Goal: Task Accomplishment & Management: Complete application form

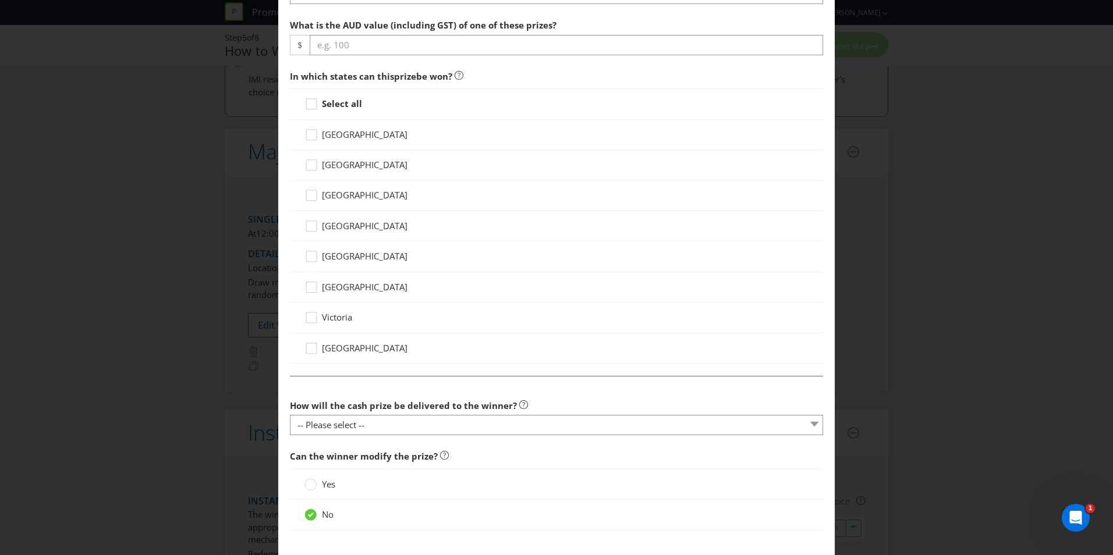
scroll to position [602, 0]
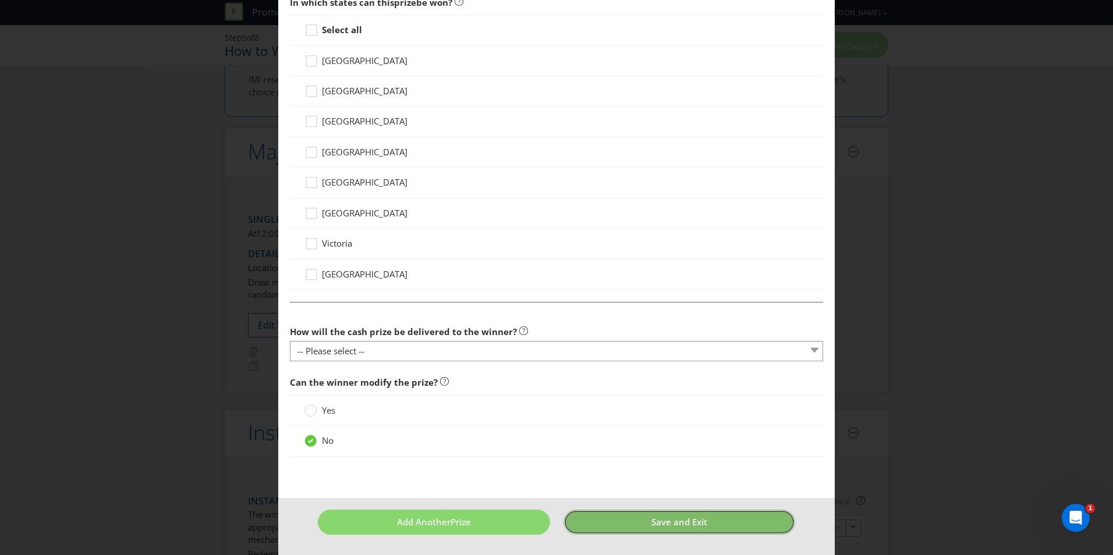
click at [703, 524] on button "Save and Exit" at bounding box center [679, 522] width 232 height 25
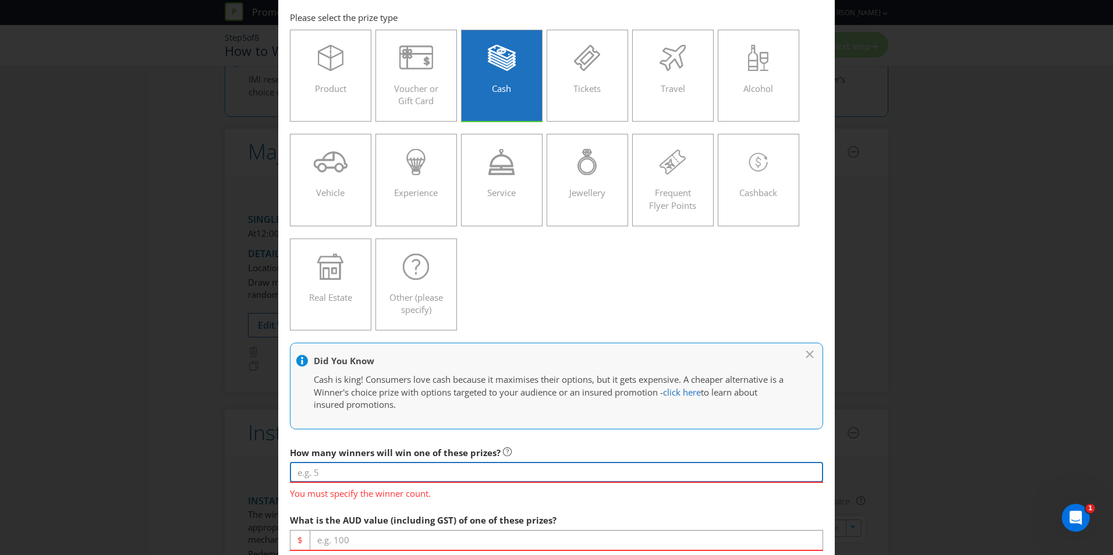
click at [361, 474] on input "number" at bounding box center [556, 472] width 533 height 20
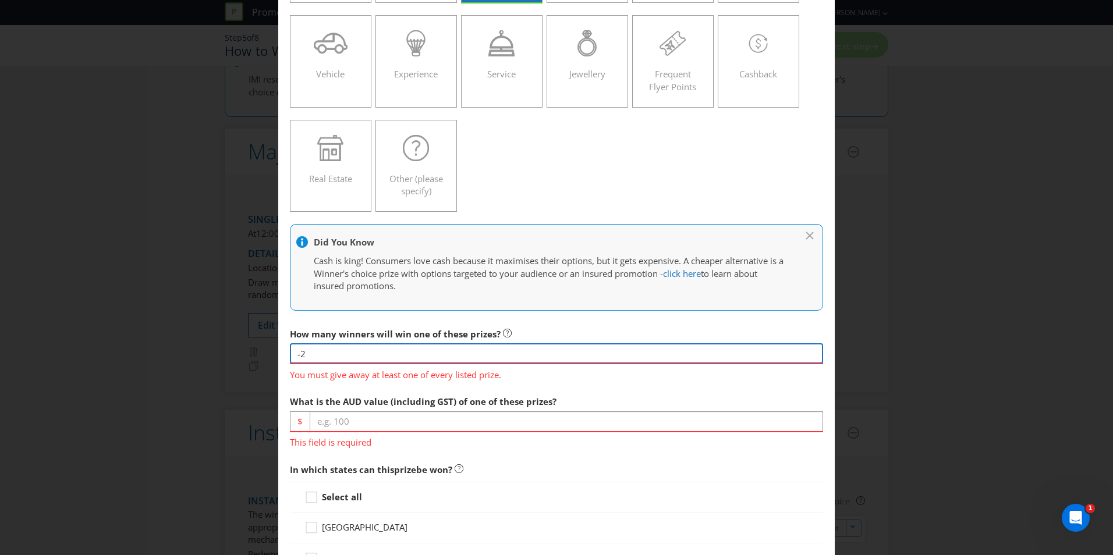
scroll to position [172, 0]
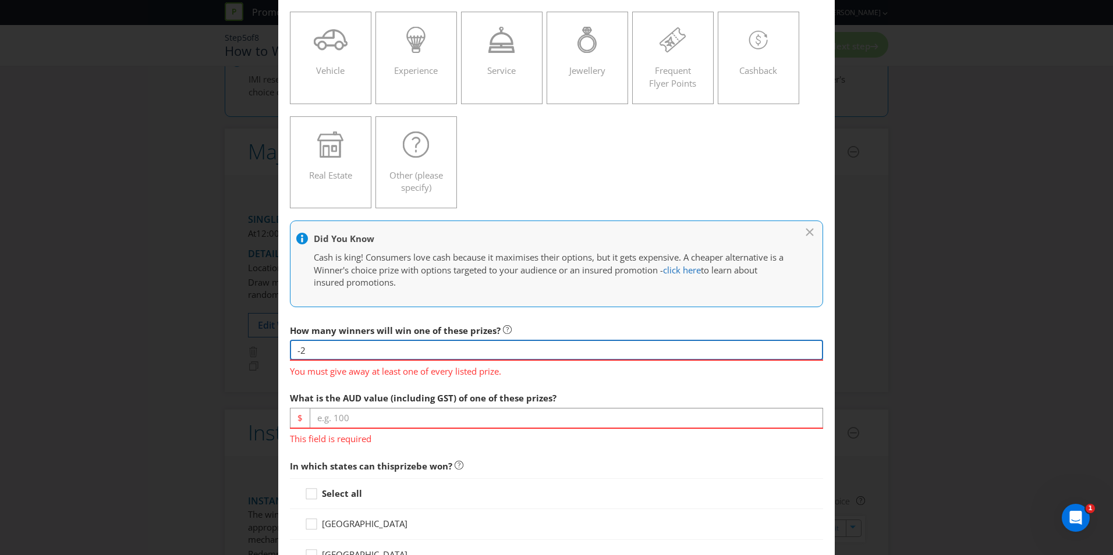
type input "-2"
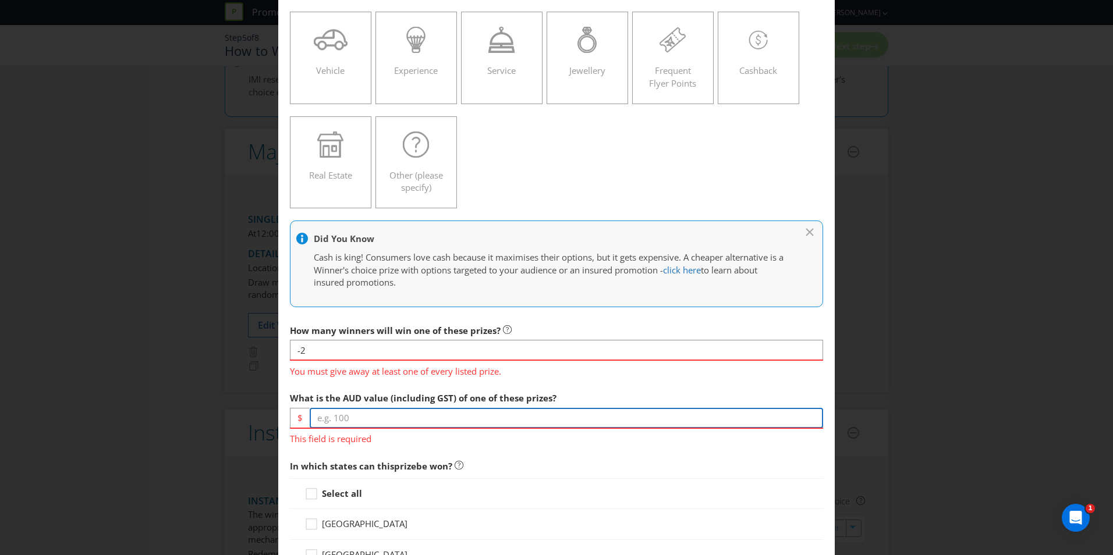
click at [353, 417] on input "number" at bounding box center [566, 418] width 513 height 20
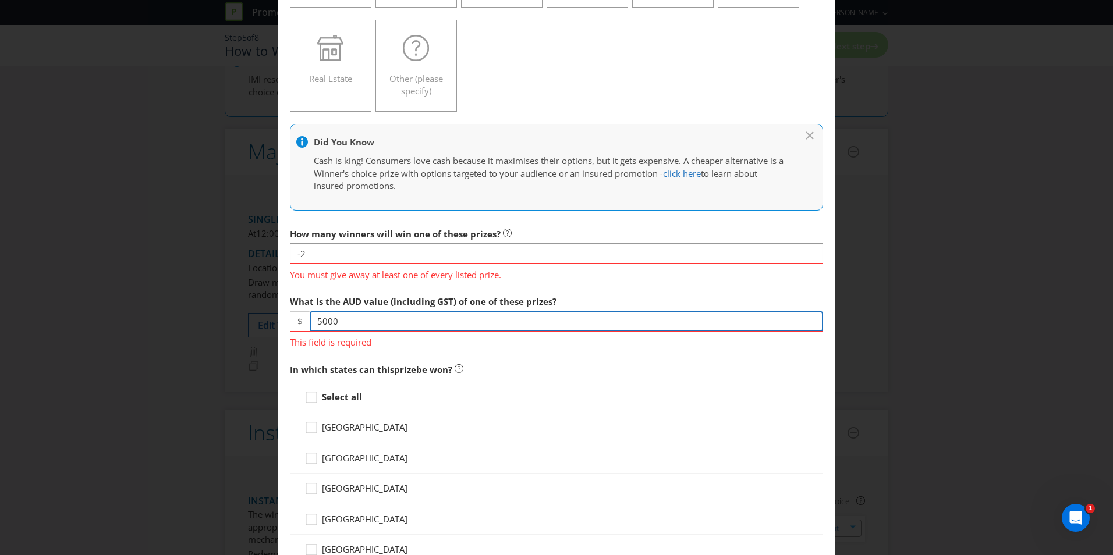
scroll to position [320, 0]
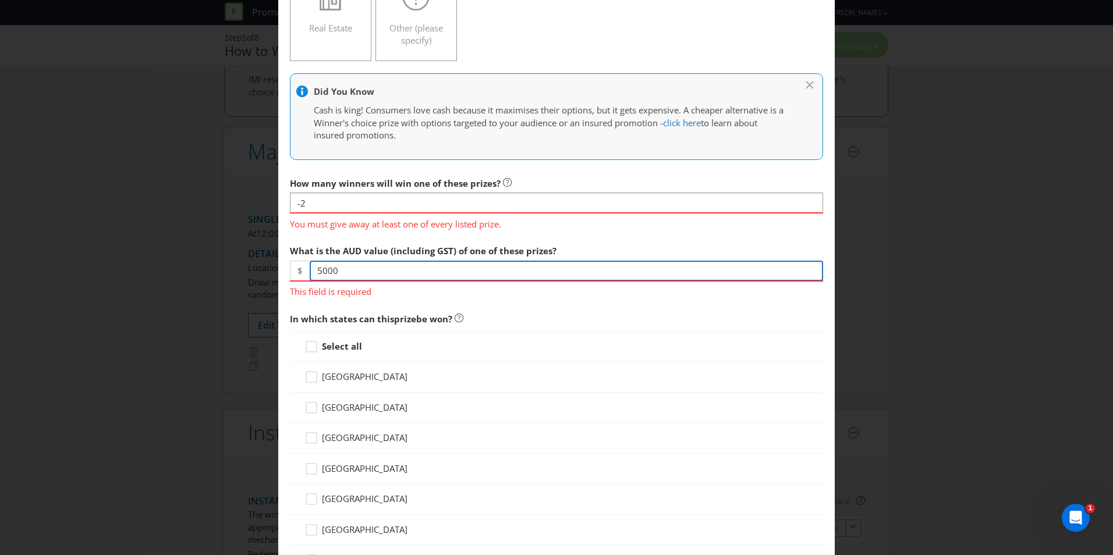
type input "5000"
click at [328, 349] on div "Select all [GEOGRAPHIC_DATA] [GEOGRAPHIC_DATA] [GEOGRAPHIC_DATA] [GEOGRAPHIC_DA…" at bounding box center [556, 468] width 533 height 275
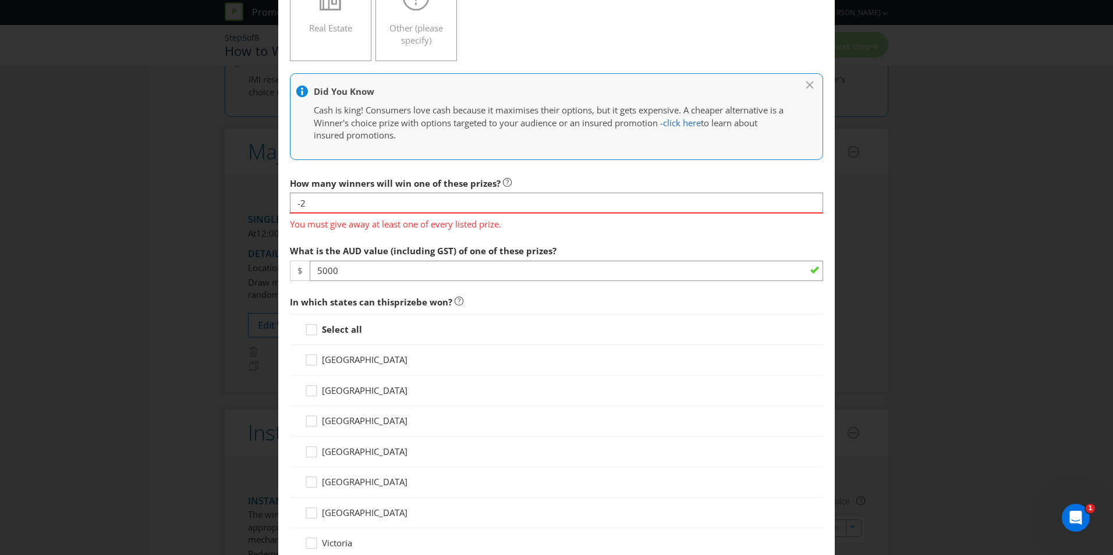
click at [325, 338] on div "Select all" at bounding box center [556, 329] width 533 height 31
click at [323, 329] on strong "Select all" at bounding box center [342, 330] width 40 height 12
click at [0, 0] on input "Select all" at bounding box center [0, 0] width 0 height 0
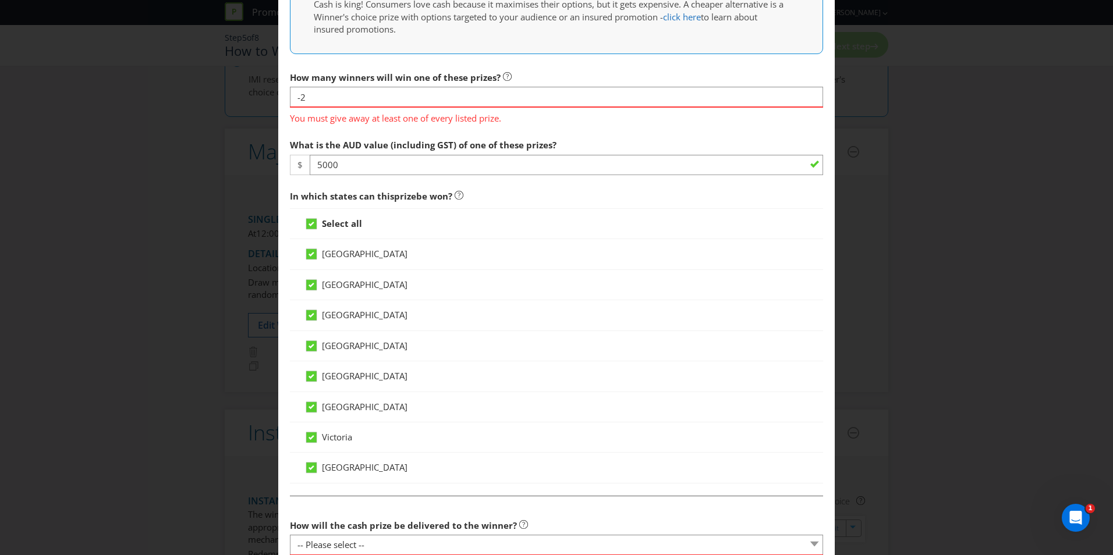
scroll to position [590, 0]
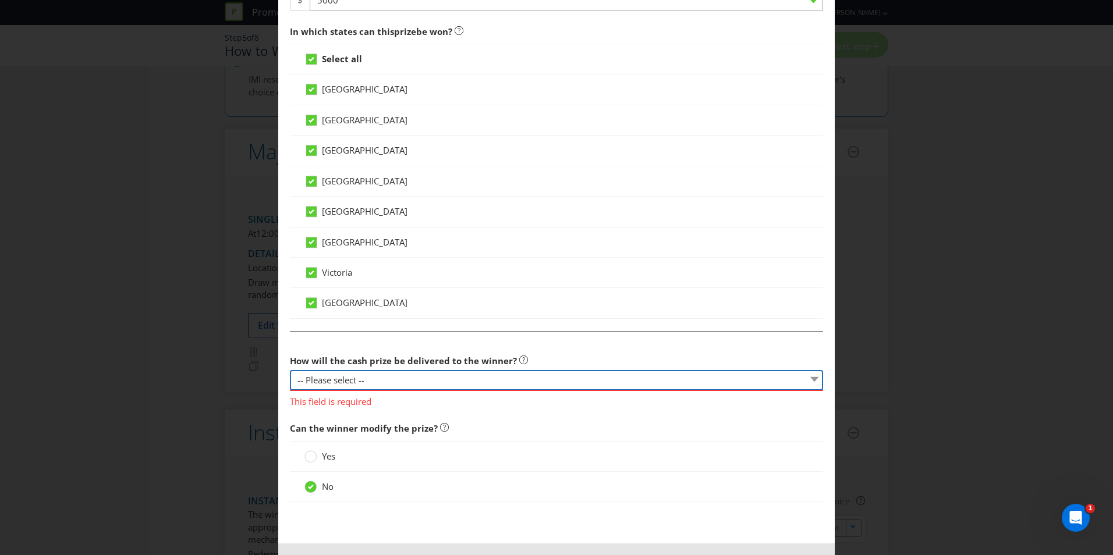
click at [378, 380] on select "-- Please select -- Cash Direct deposit to winner's bank account Cheque Credit …" at bounding box center [556, 380] width 533 height 20
select select "DIRECT_DEPOSIT"
click at [290, 370] on select "-- Please select -- Cash Direct deposit to winner's bank account Cheque Credit …" at bounding box center [556, 380] width 533 height 20
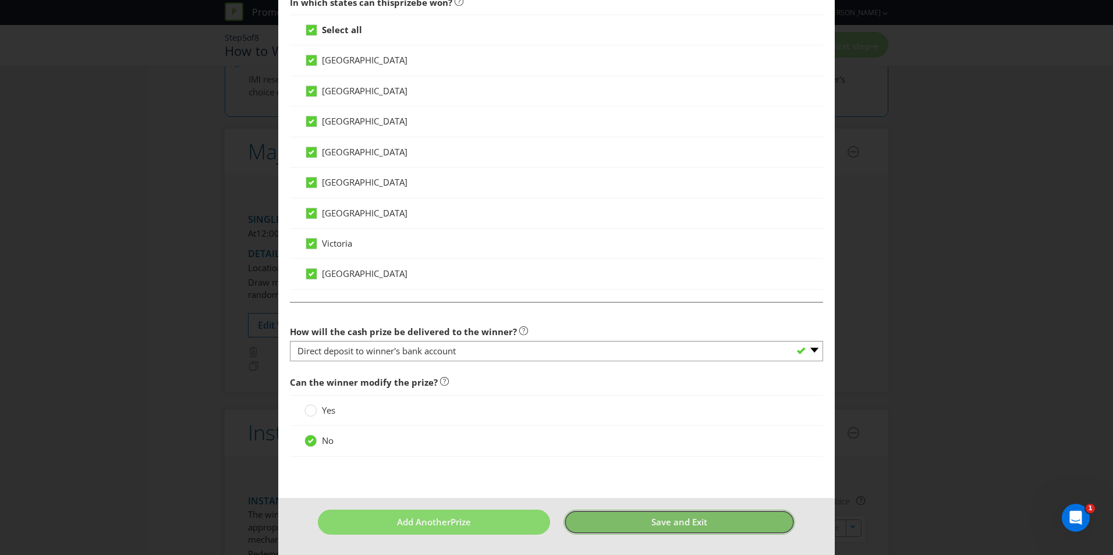
click at [640, 527] on button "Save and Exit" at bounding box center [679, 522] width 232 height 25
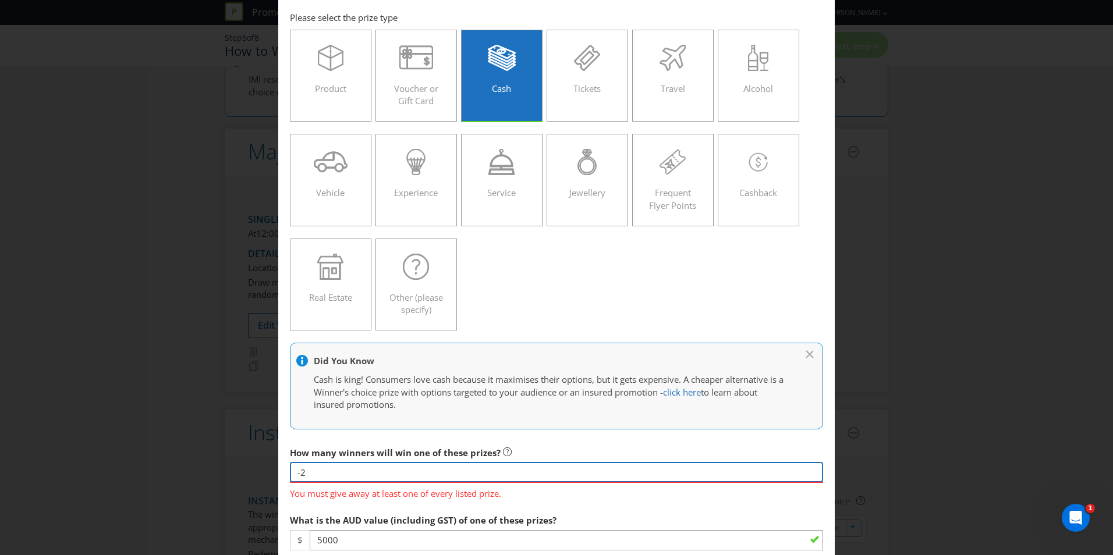
click at [315, 474] on input "-2" at bounding box center [556, 472] width 533 height 20
drag, startPoint x: 320, startPoint y: 472, endPoint x: 288, endPoint y: 472, distance: 32.0
click at [290, 472] on input "-2" at bounding box center [556, 472] width 533 height 20
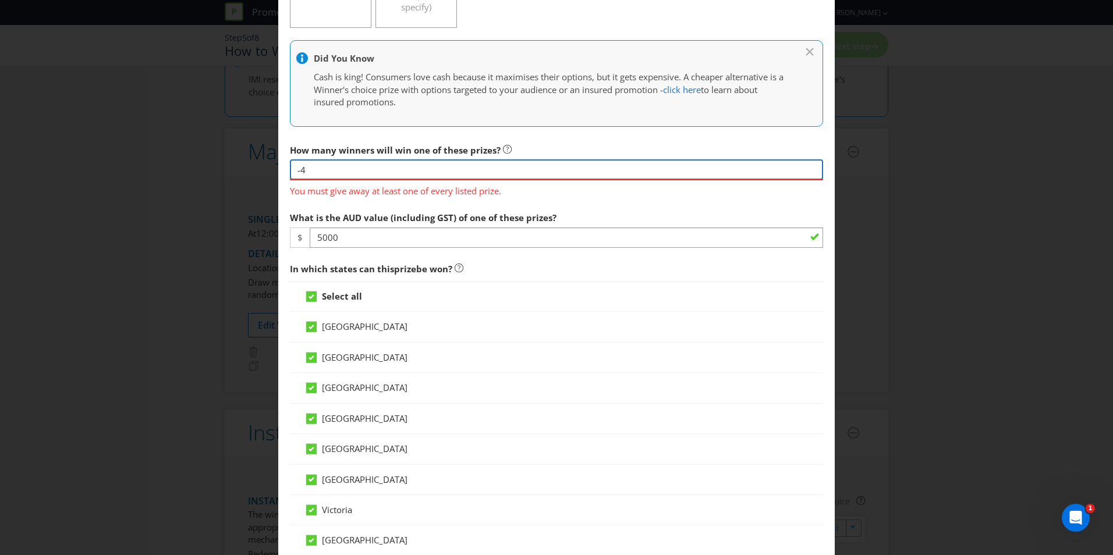
scroll to position [356, 0]
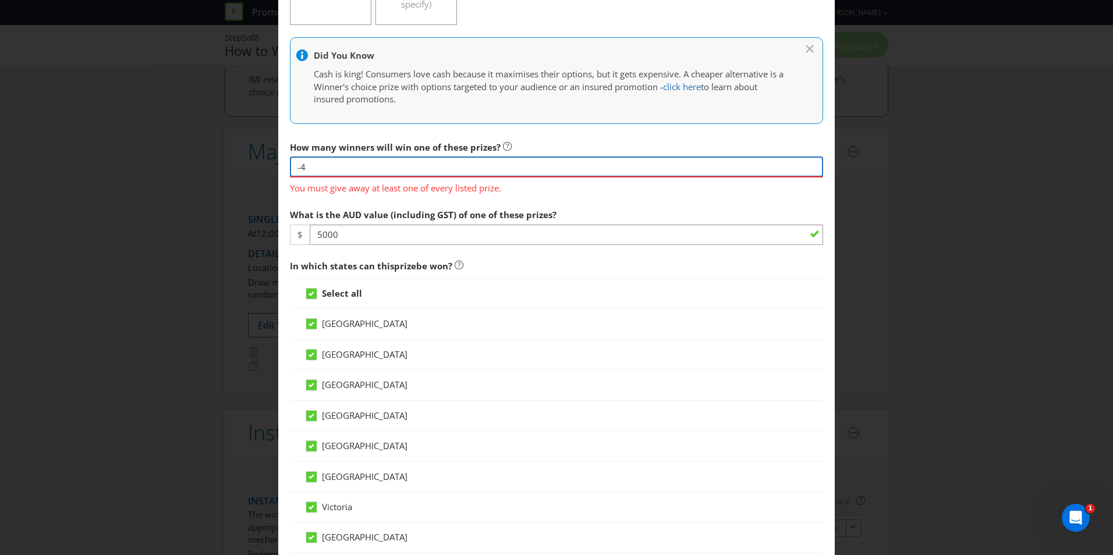
drag, startPoint x: 322, startPoint y: 168, endPoint x: 289, endPoint y: 168, distance: 32.6
click at [290, 168] on input "-4" at bounding box center [556, 167] width 533 height 20
type input "1"
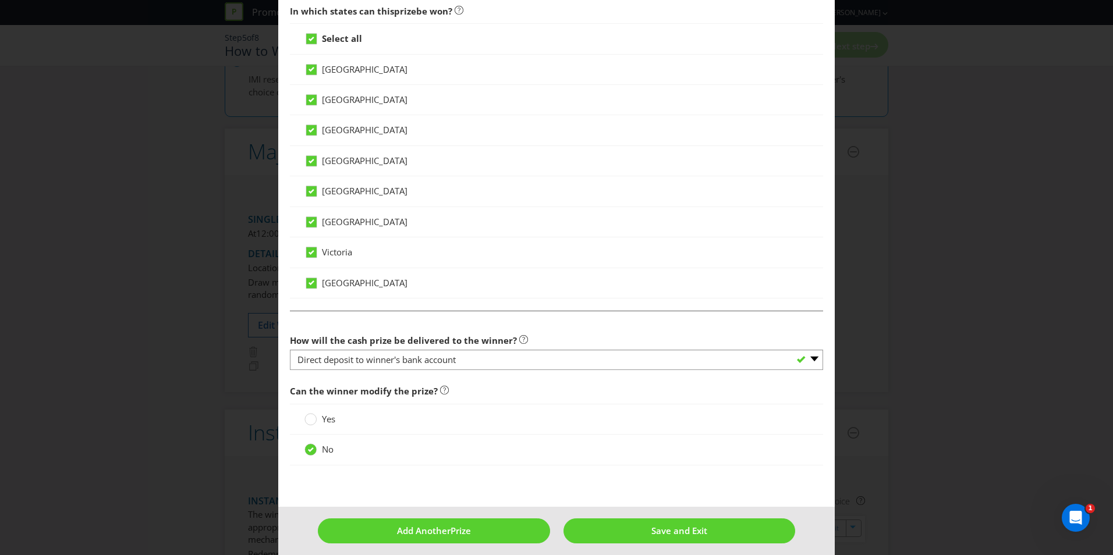
scroll to position [602, 0]
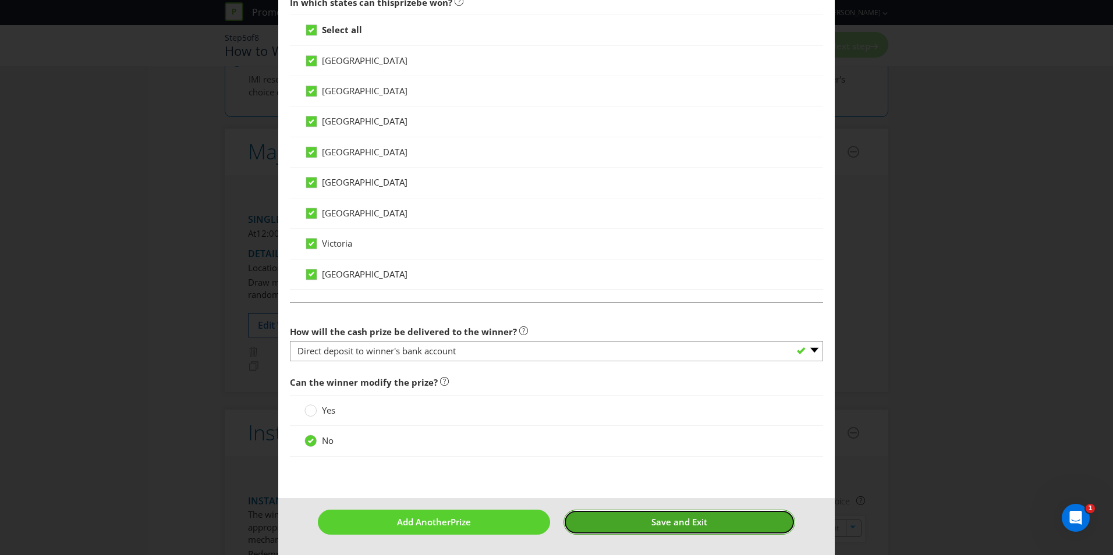
click at [678, 525] on span "Save and Exit" at bounding box center [679, 522] width 56 height 12
